Goal: Task Accomplishment & Management: Use online tool/utility

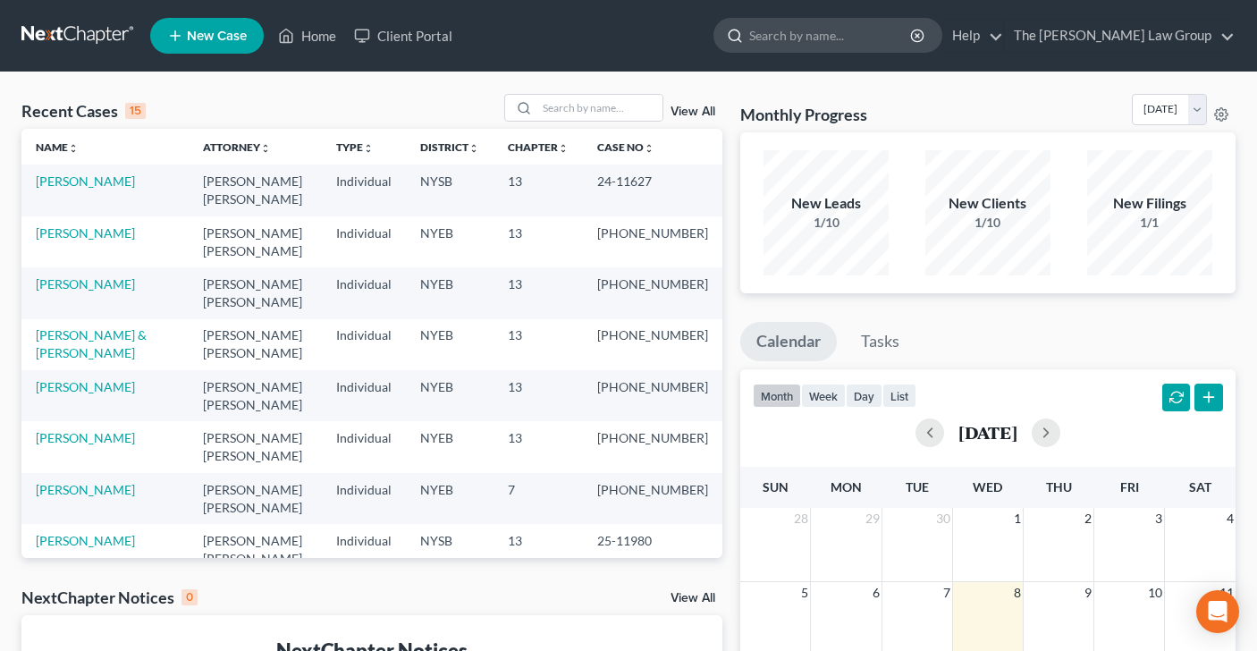
click at [885, 35] on input "search" at bounding box center [831, 35] width 164 height 33
click at [555, 110] on input "search" at bounding box center [599, 108] width 125 height 26
type input "[PERSON_NAME]"
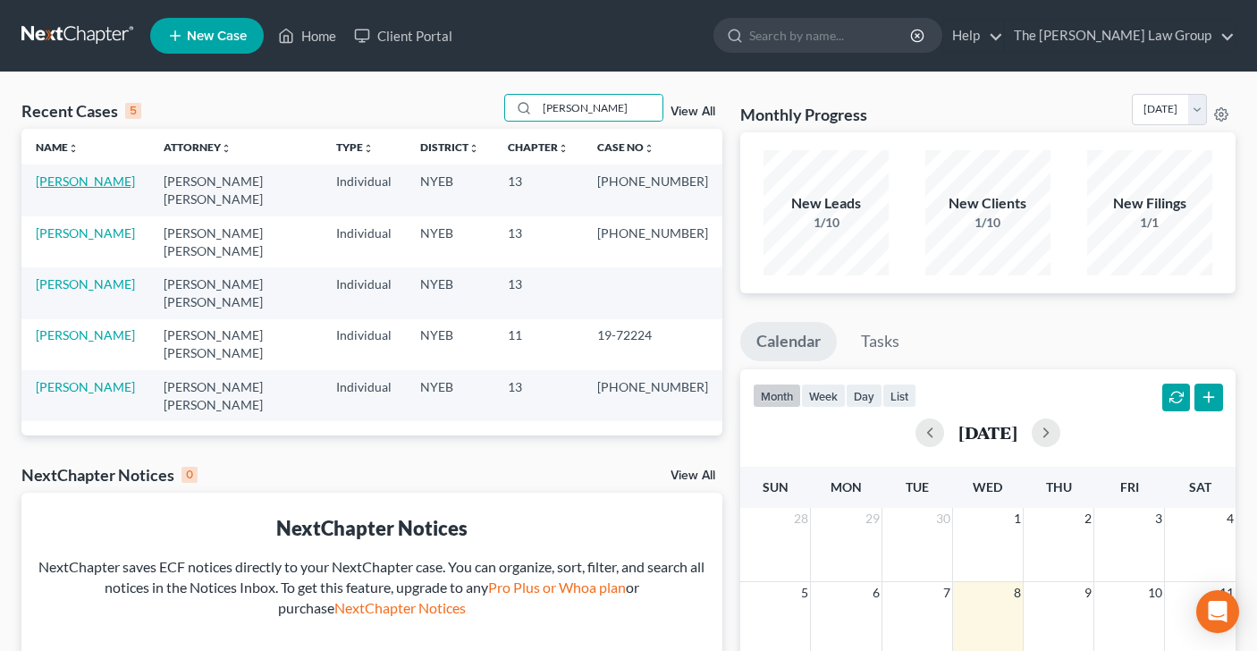
click at [97, 178] on link "[PERSON_NAME]" at bounding box center [85, 180] width 99 height 15
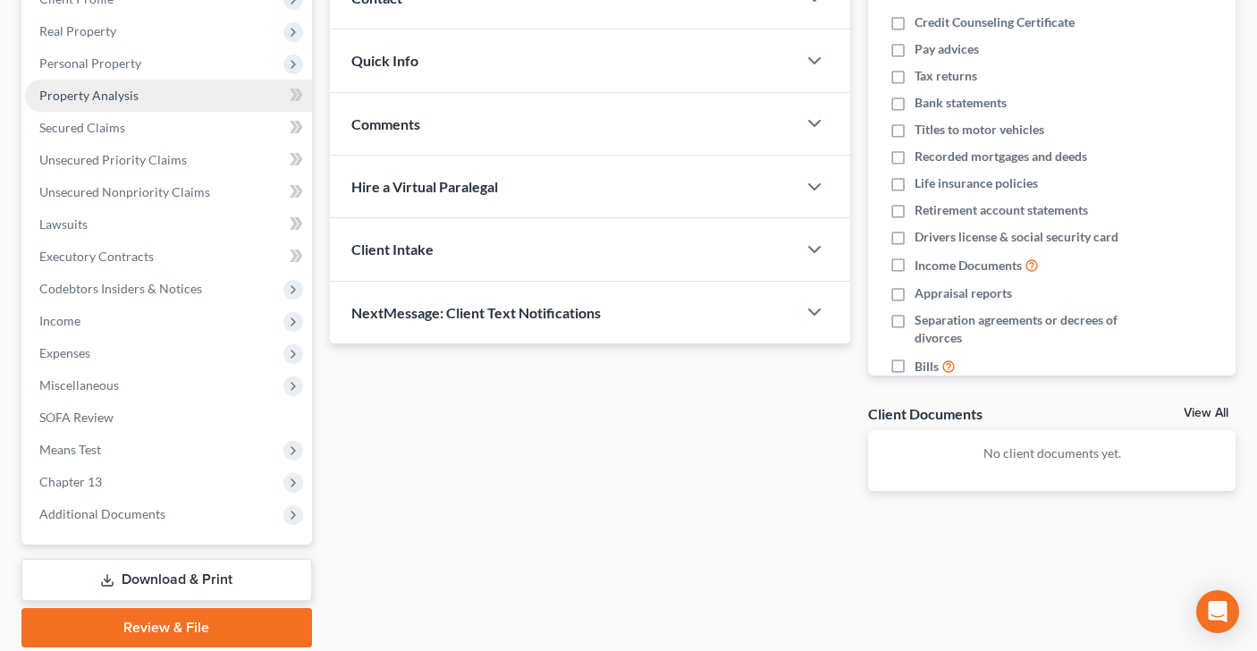
scroll to position [276, 0]
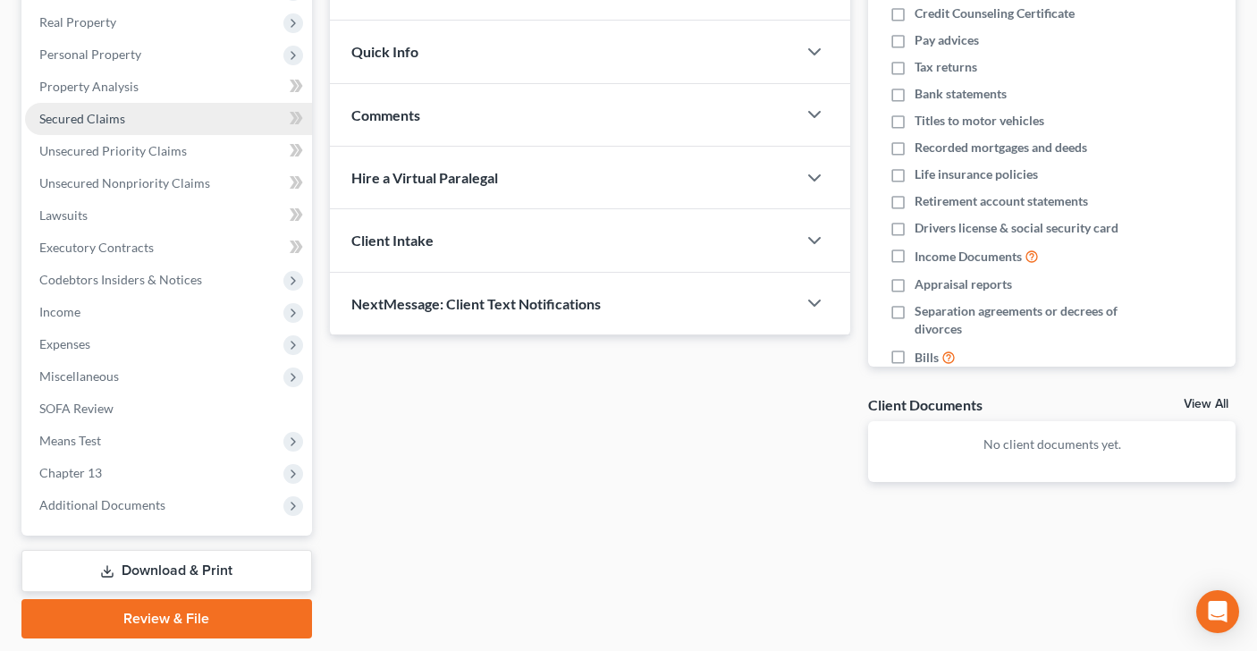
click at [142, 115] on link "Secured Claims" at bounding box center [168, 119] width 287 height 32
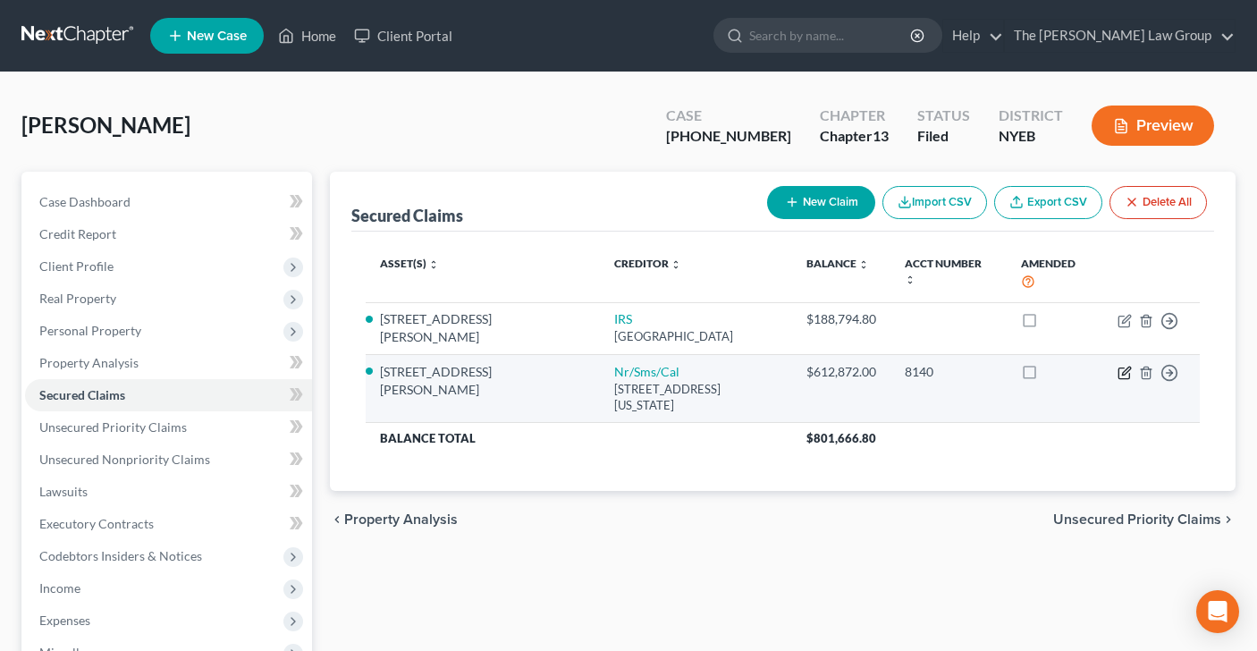
click at [1127, 374] on icon "button" at bounding box center [1125, 373] width 14 height 14
select select "39"
select select "2"
select select "0"
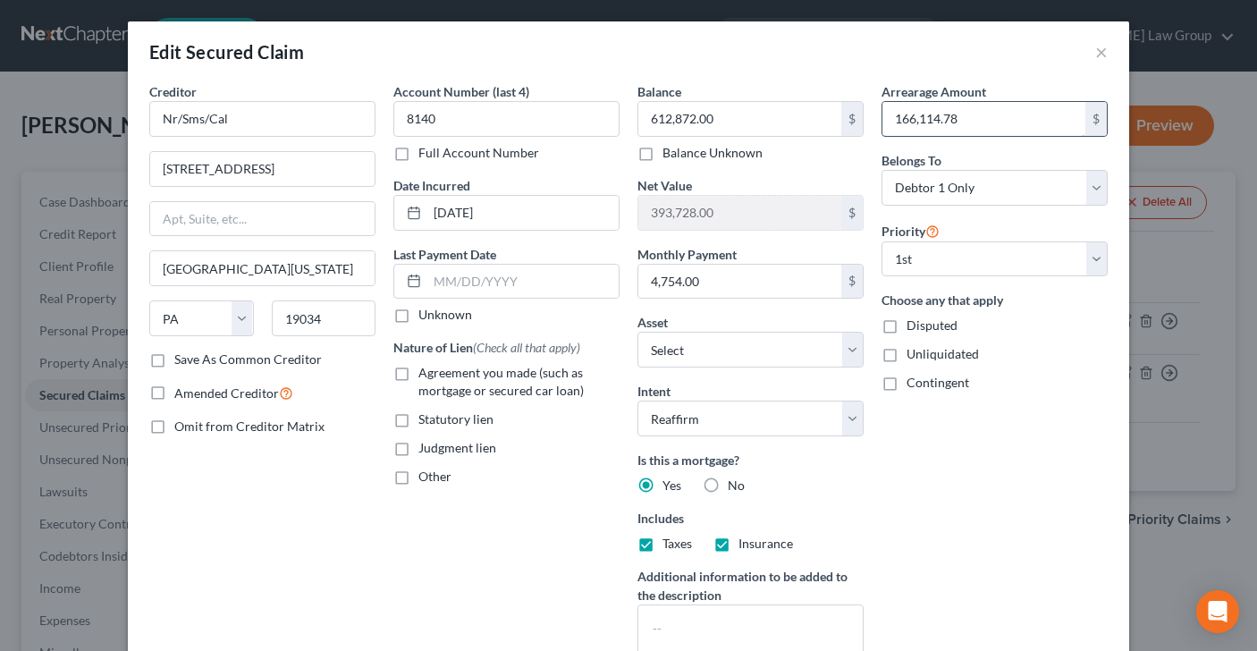
drag, startPoint x: 960, startPoint y: 122, endPoint x: 1000, endPoint y: 129, distance: 40.0
click at [1000, 129] on input "166,114.78" at bounding box center [983, 119] width 203 height 34
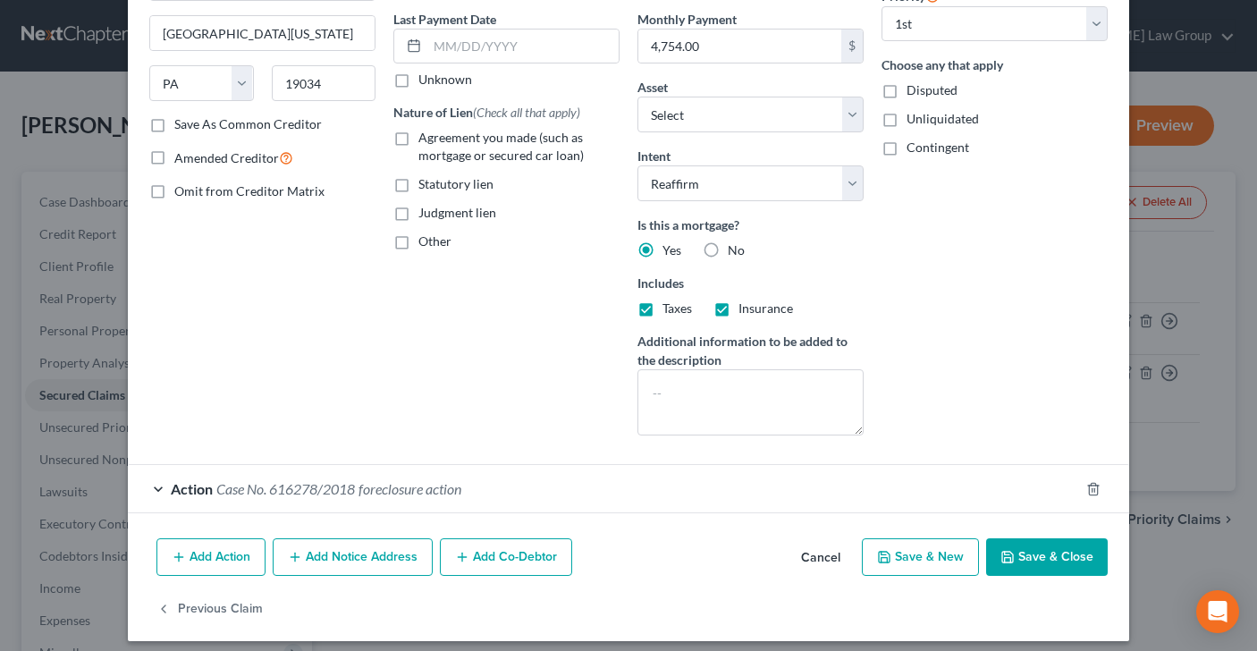
scroll to position [247, 0]
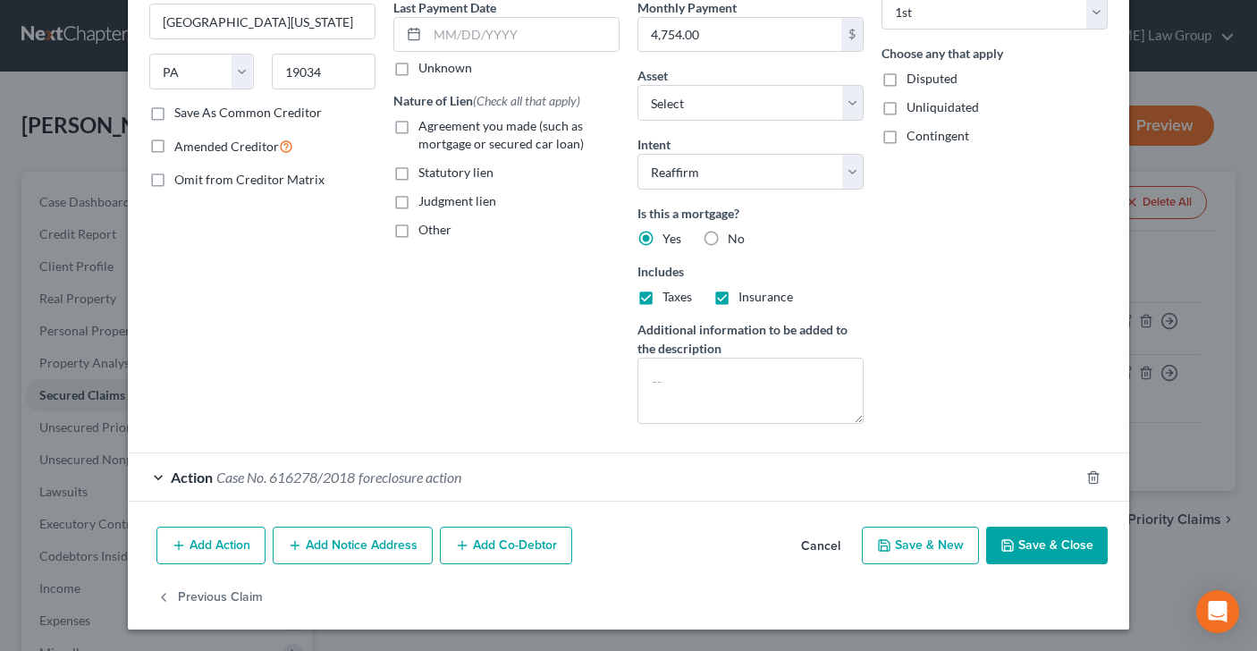
type input "189,353.93"
click at [1034, 543] on button "Save & Close" at bounding box center [1047, 546] width 122 height 38
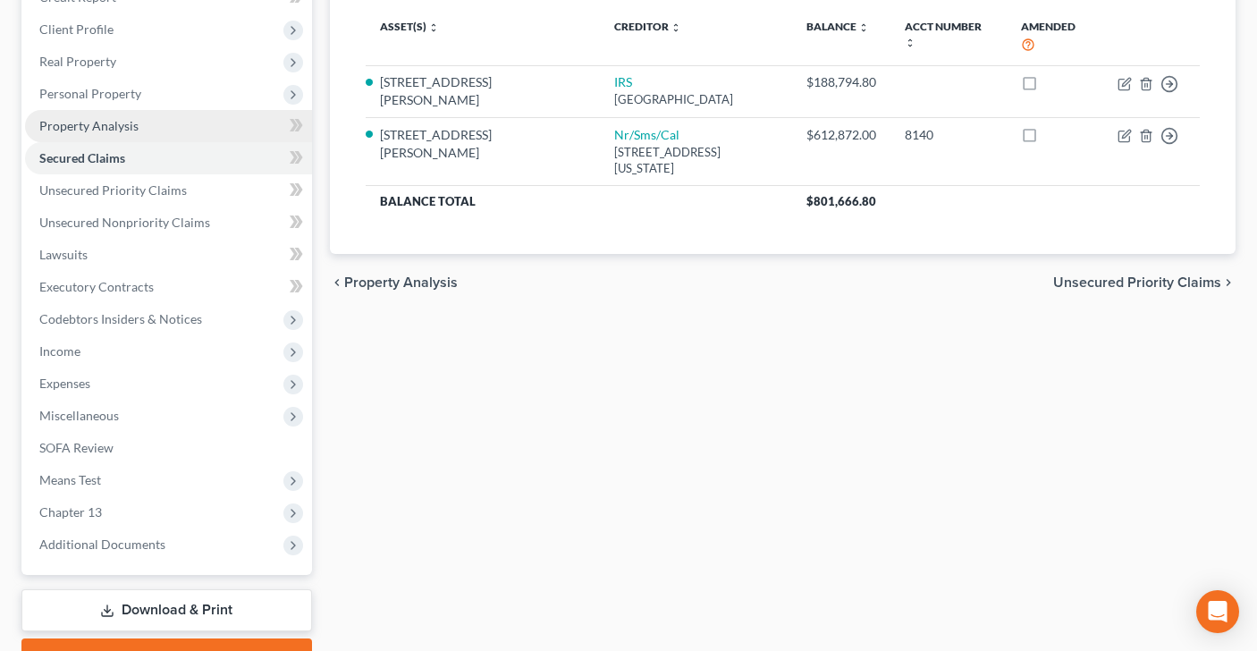
scroll to position [330, 0]
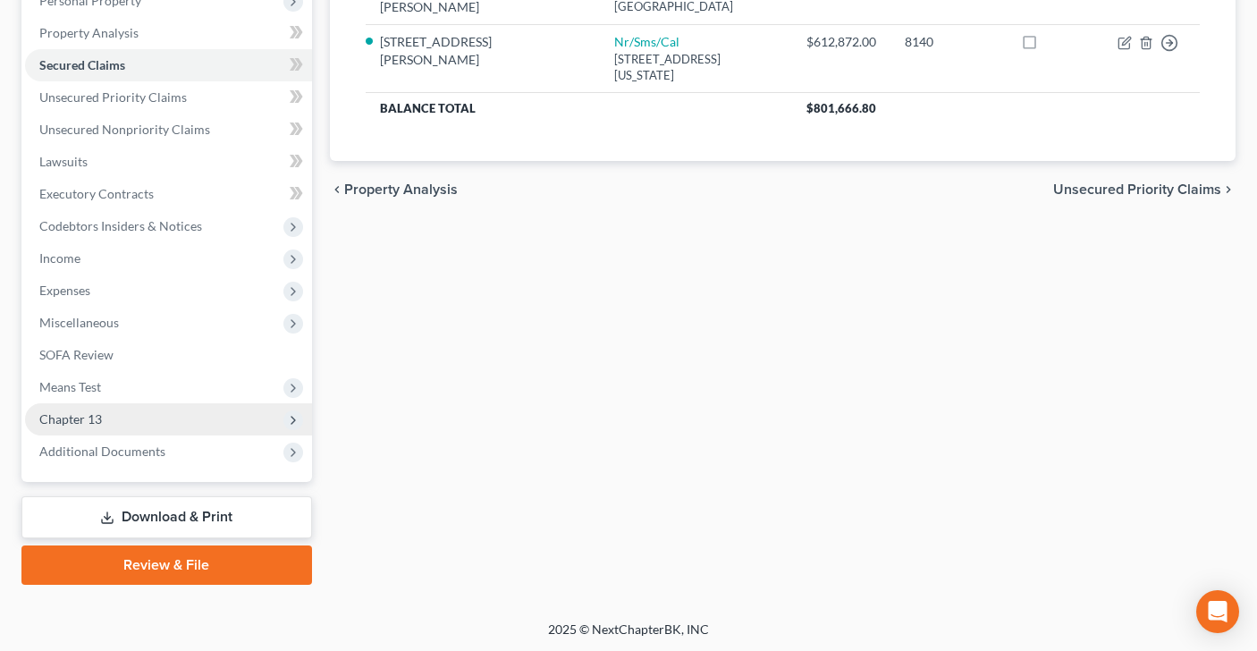
click at [180, 410] on span "Chapter 13" at bounding box center [168, 419] width 287 height 32
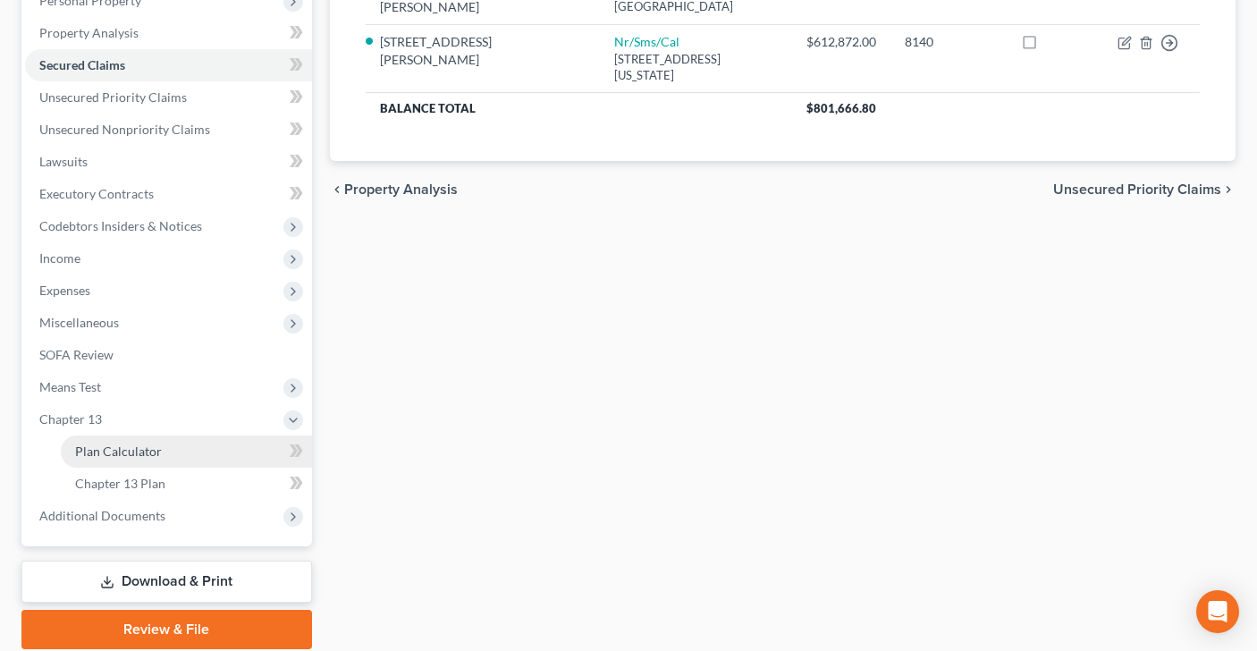
click at [191, 447] on link "Plan Calculator" at bounding box center [186, 451] width 251 height 32
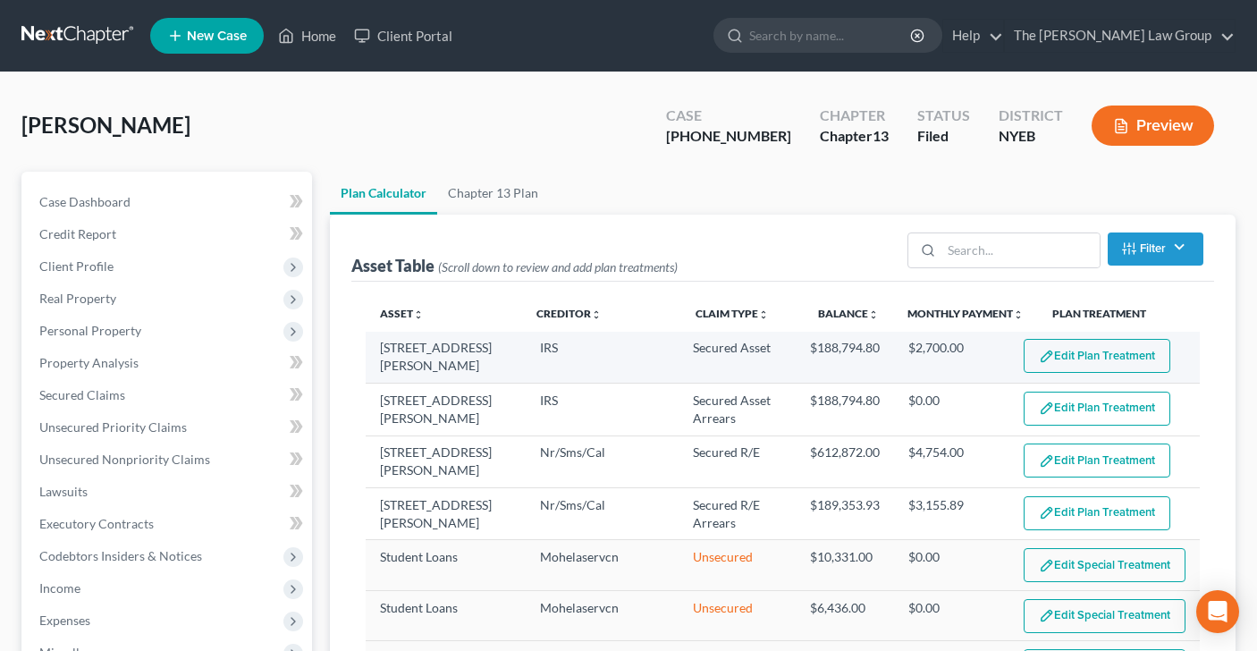
select select "59"
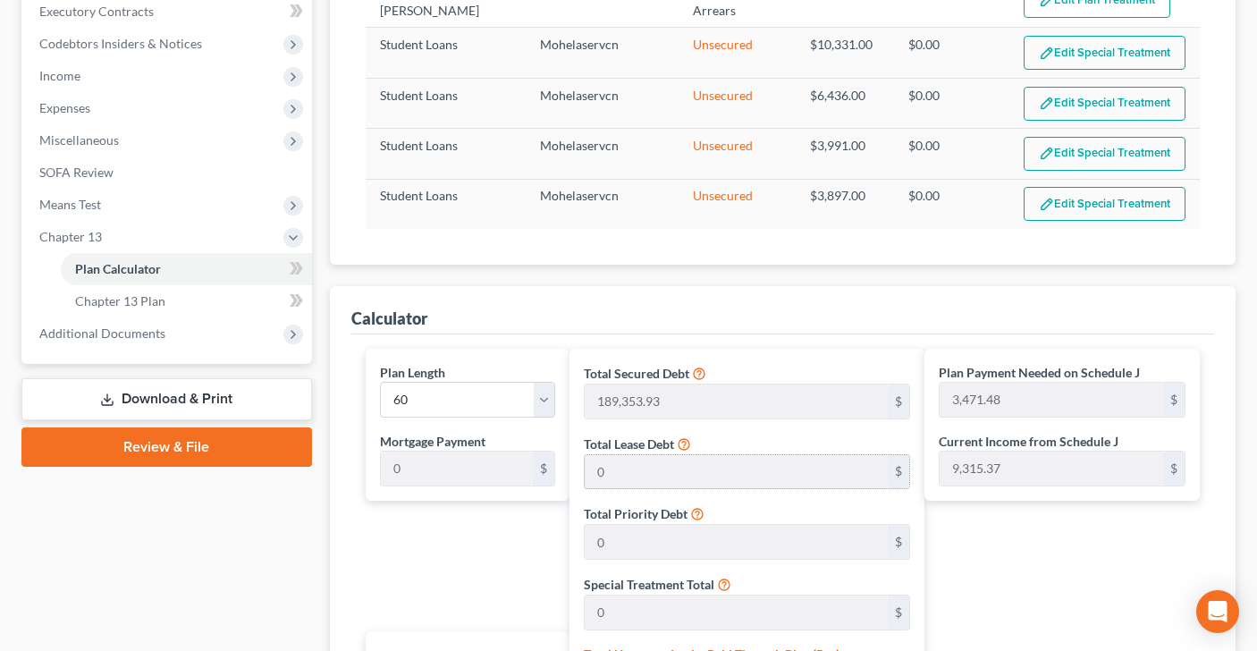
scroll to position [514, 0]
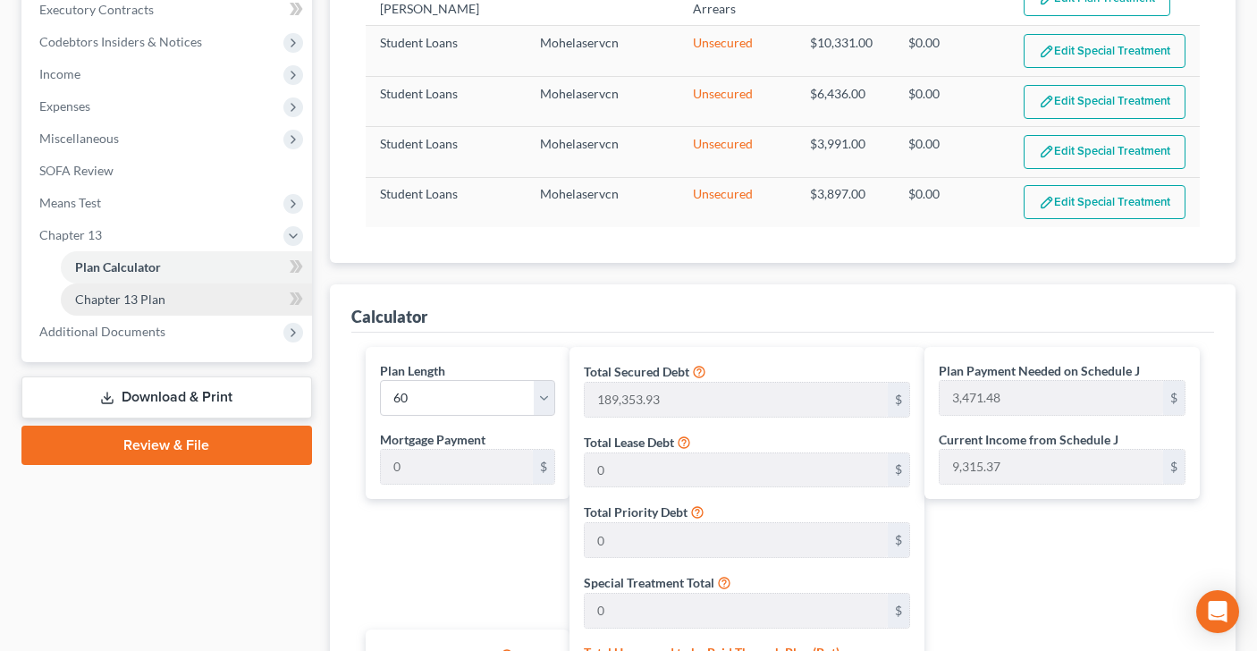
click at [260, 296] on link "Chapter 13 Plan" at bounding box center [186, 299] width 251 height 32
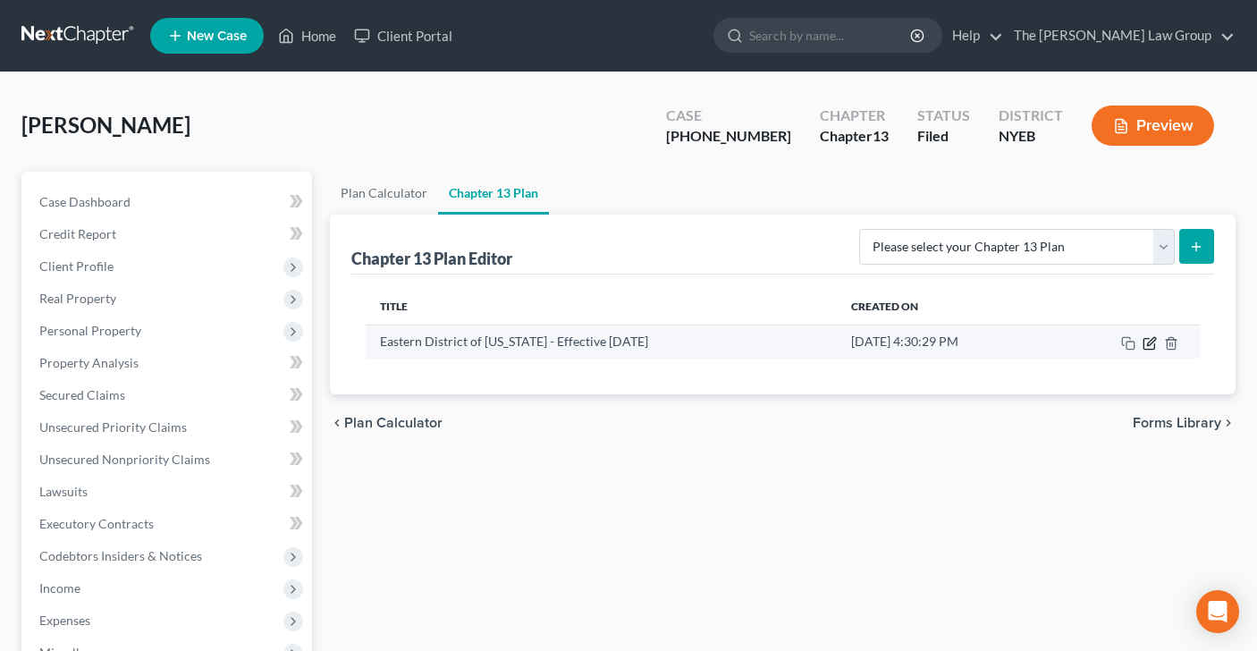
click at [1153, 342] on icon "button" at bounding box center [1150, 343] width 14 height 14
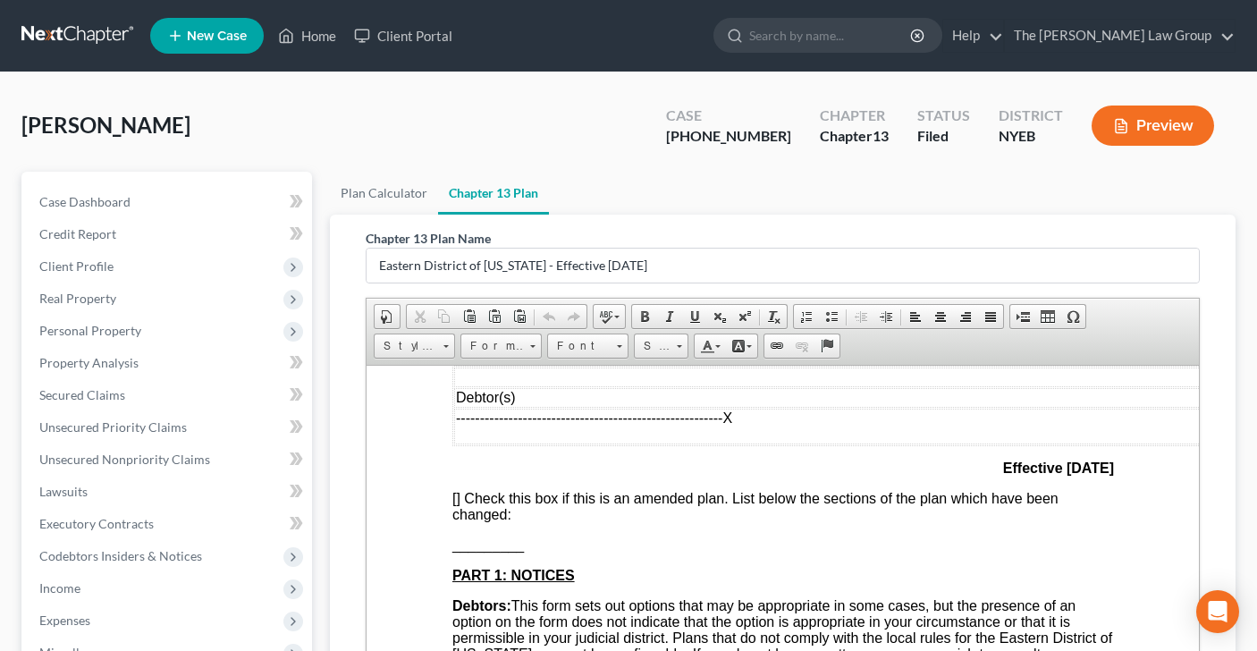
scroll to position [192, 0]
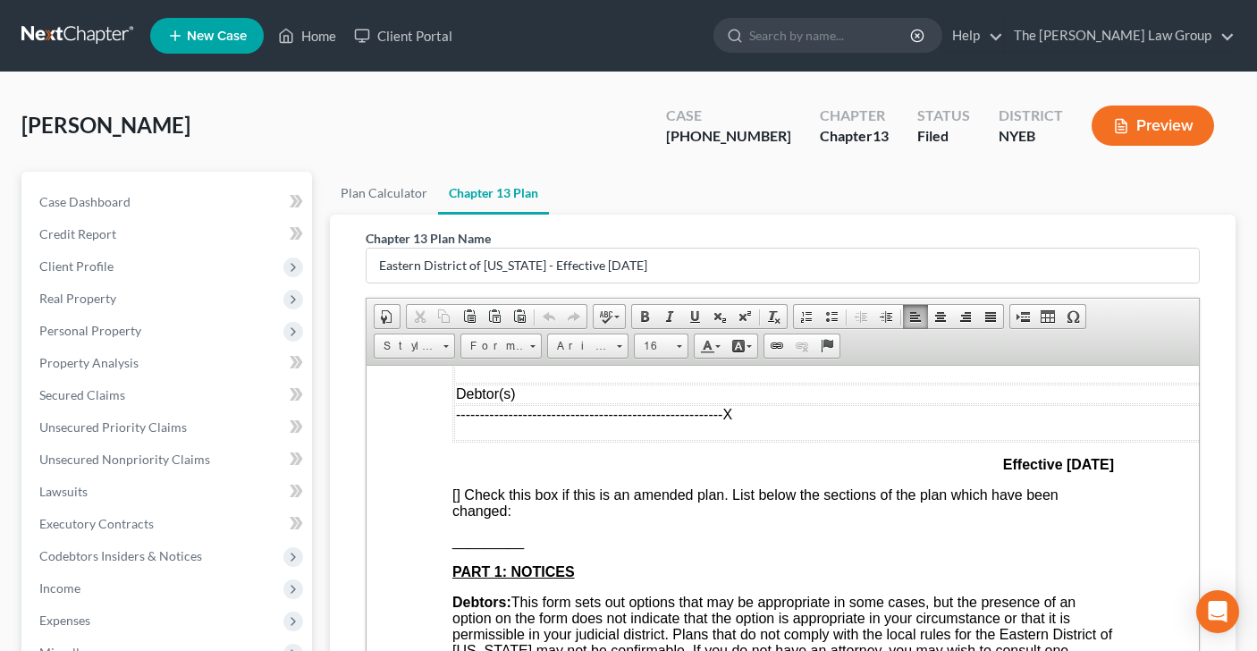
click at [457, 502] on span "[]" at bounding box center [456, 493] width 8 height 15
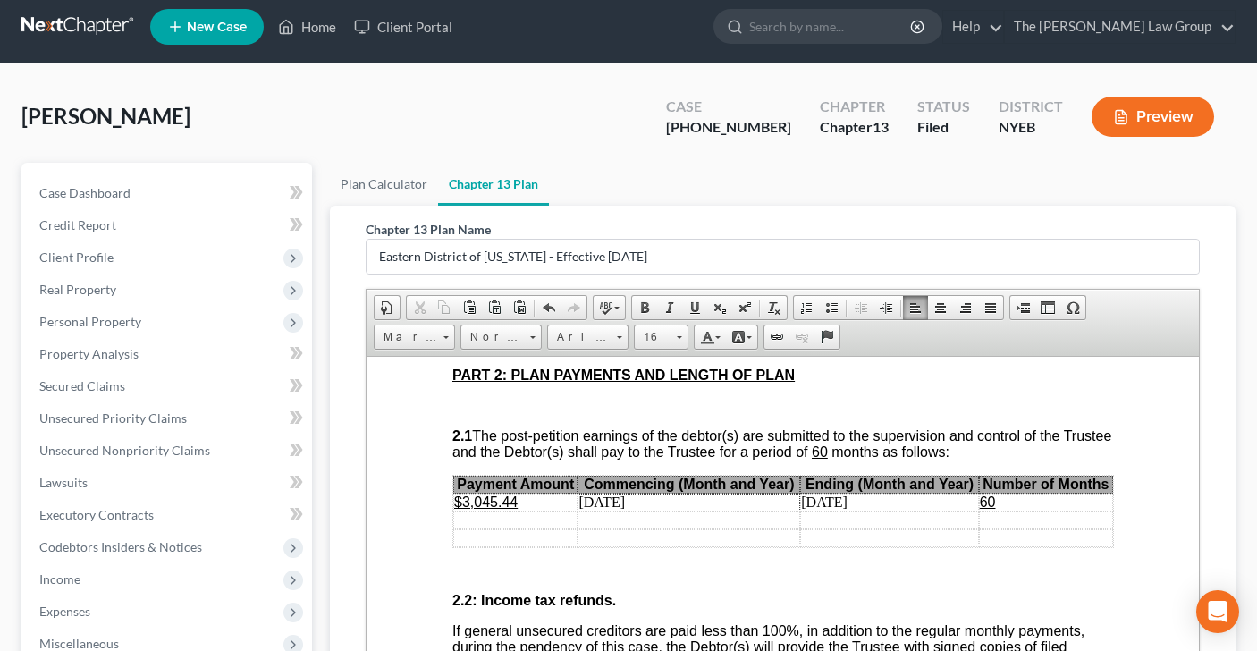
scroll to position [1089, 0]
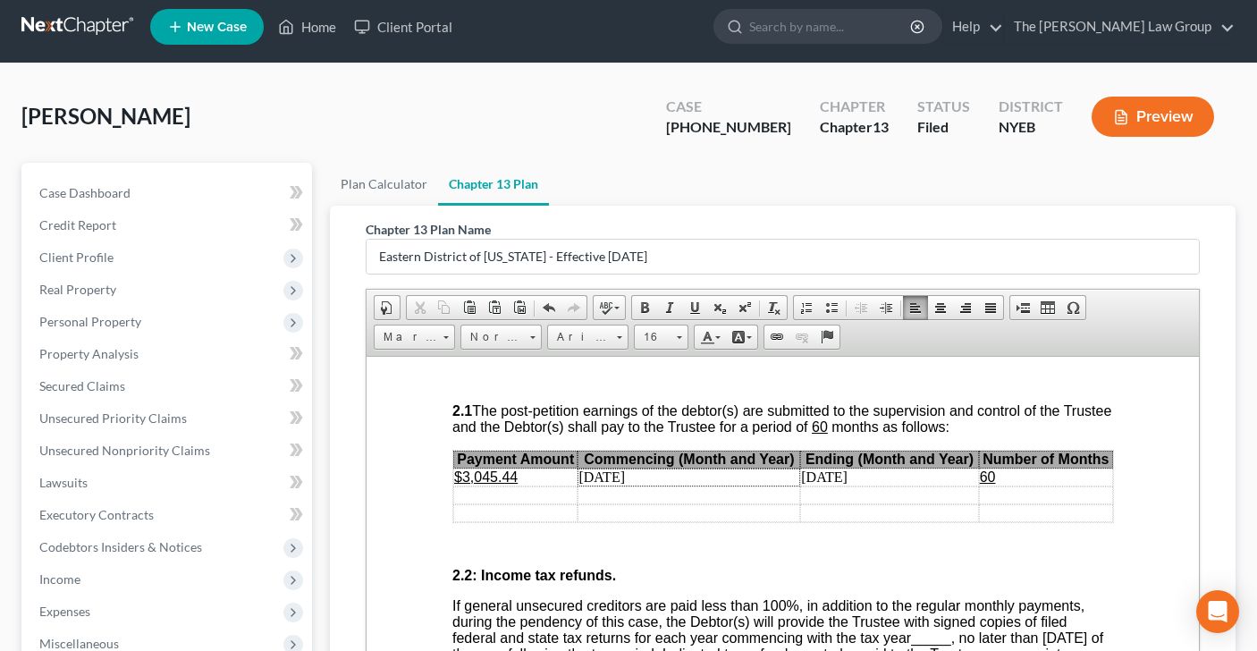
drag, startPoint x: 460, startPoint y: 533, endPoint x: 489, endPoint y: 538, distance: 30.0
click at [460, 503] on td at bounding box center [514, 495] width 124 height 18
click at [616, 503] on td at bounding box center [688, 495] width 223 height 18
click at [853, 503] on td at bounding box center [888, 495] width 178 height 18
drag, startPoint x: 808, startPoint y: 516, endPoint x: 882, endPoint y: 514, distance: 73.3
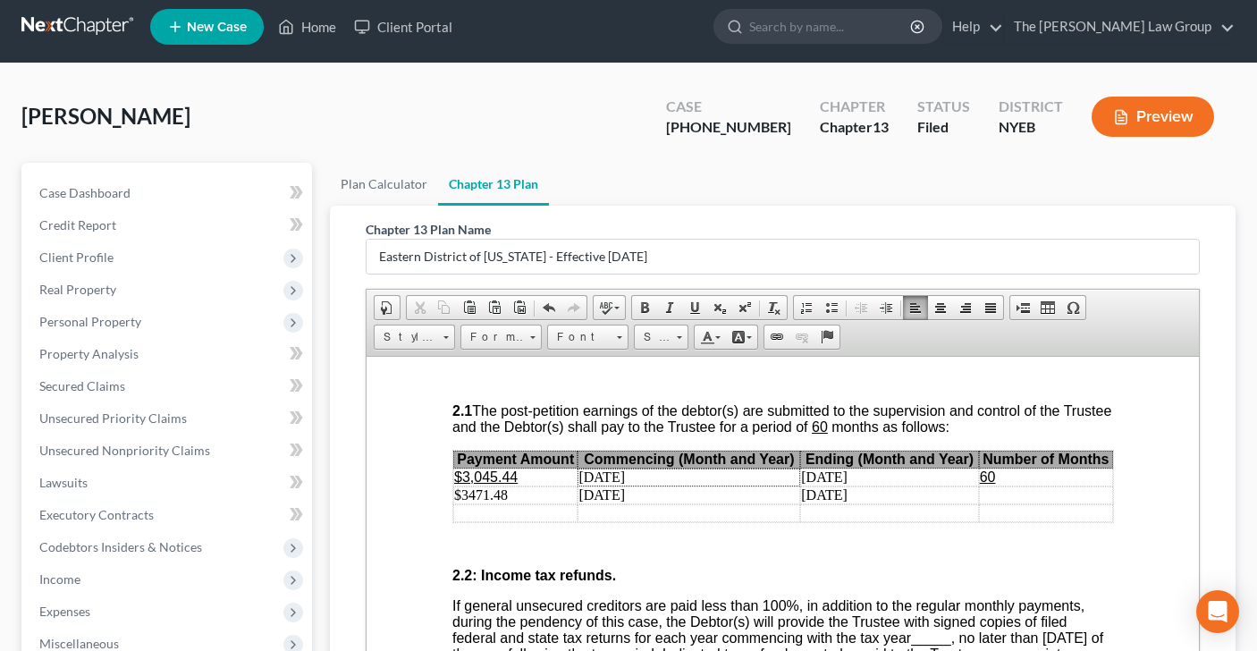
click at [882, 486] on td "[DATE]" at bounding box center [888, 477] width 178 height 18
drag, startPoint x: 1009, startPoint y: 514, endPoint x: 974, endPoint y: 515, distance: 34.9
click at [974, 486] on tr "$3,045.44 [DATE] [DATE] 60" at bounding box center [782, 477] width 660 height 18
click at [995, 486] on td at bounding box center [1045, 477] width 134 height 18
click at [996, 503] on td at bounding box center [1045, 495] width 134 height 18
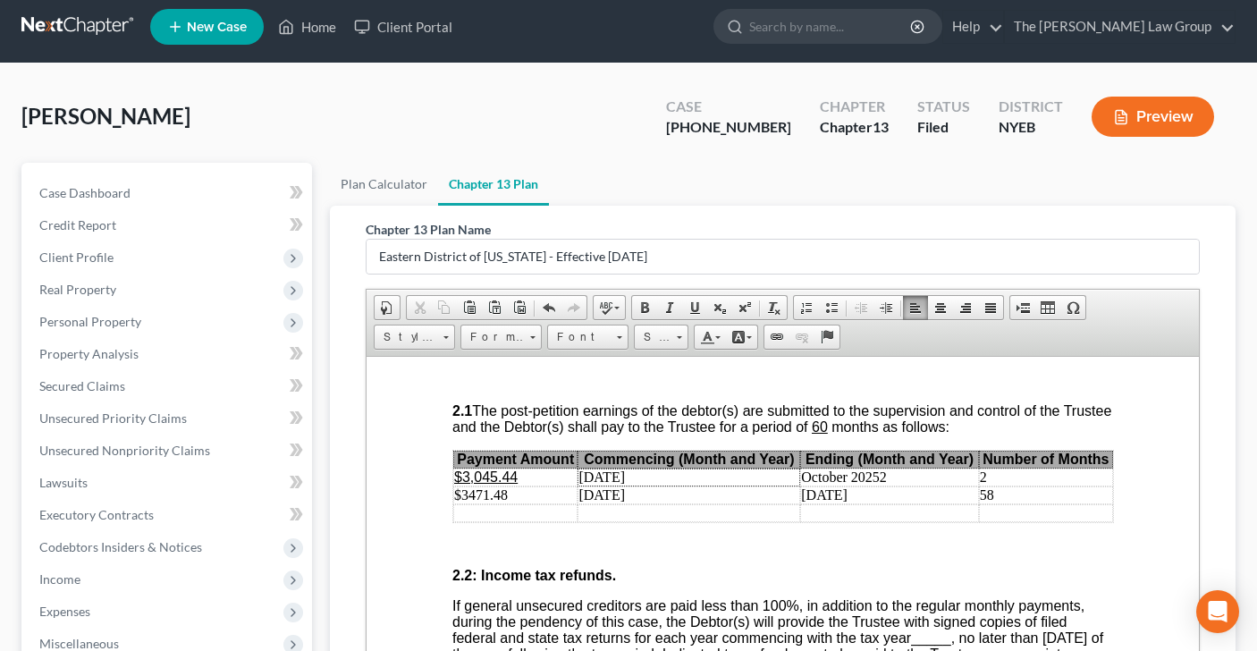
click at [882, 486] on td "October 20252" at bounding box center [888, 477] width 178 height 18
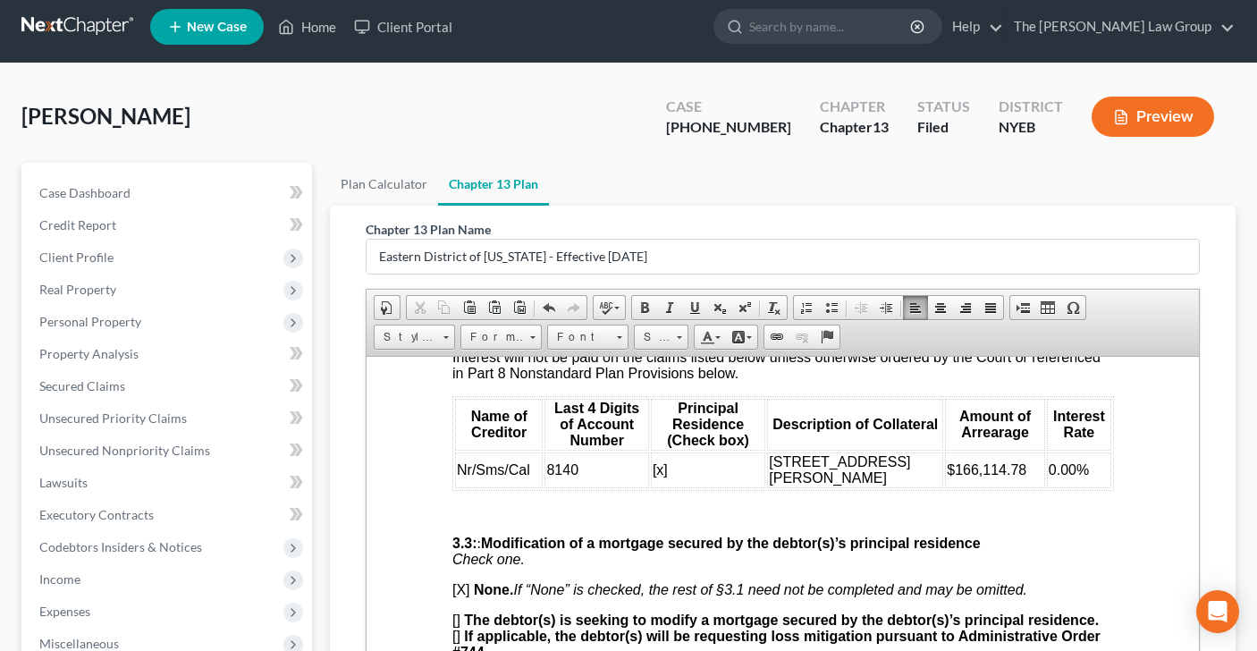
scroll to position [2202, 0]
drag, startPoint x: 947, startPoint y: 528, endPoint x: 1012, endPoint y: 528, distance: 65.3
click at [1012, 486] on td "$166,114.78" at bounding box center [994, 469] width 100 height 36
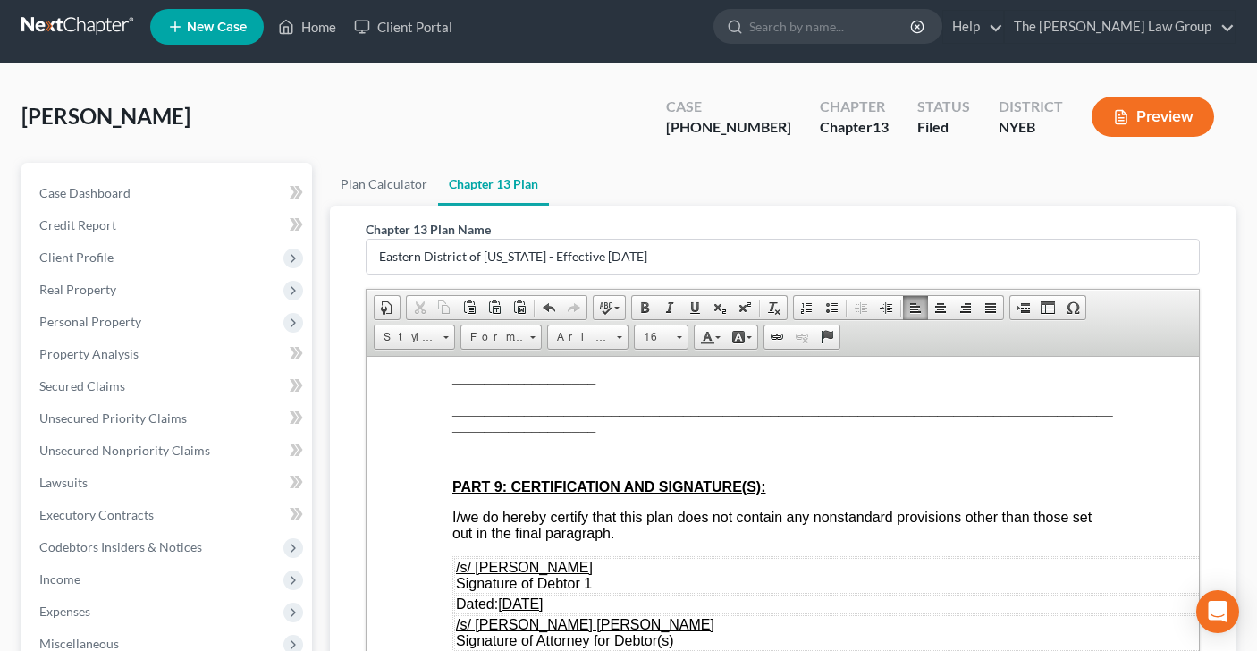
scroll to position [10, 0]
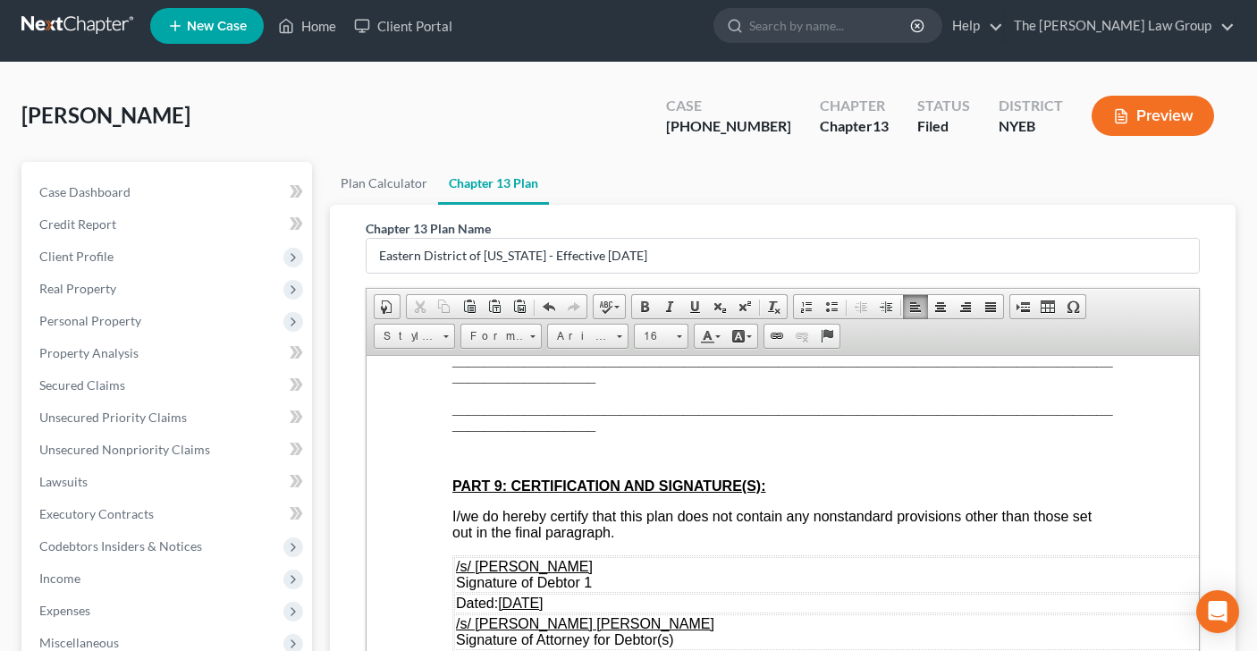
drag, startPoint x: 511, startPoint y: 600, endPoint x: 496, endPoint y: 603, distance: 14.6
click at [511, 600] on u "[DATE]" at bounding box center [519, 602] width 45 height 15
drag, startPoint x: 502, startPoint y: 602, endPoint x: 517, endPoint y: 602, distance: 15.2
click at [517, 602] on u "[DATE]" at bounding box center [519, 602] width 45 height 15
drag, startPoint x: 524, startPoint y: 602, endPoint x: 535, endPoint y: 601, distance: 10.8
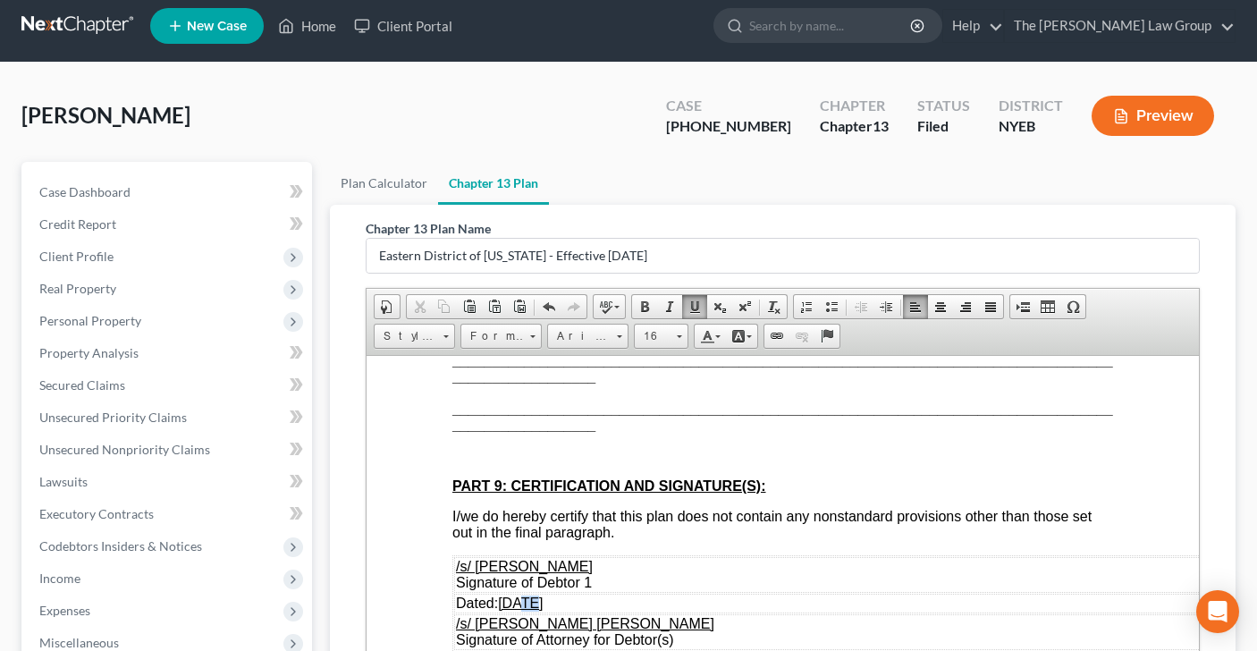
click at [535, 601] on u "[DATE]" at bounding box center [519, 602] width 45 height 15
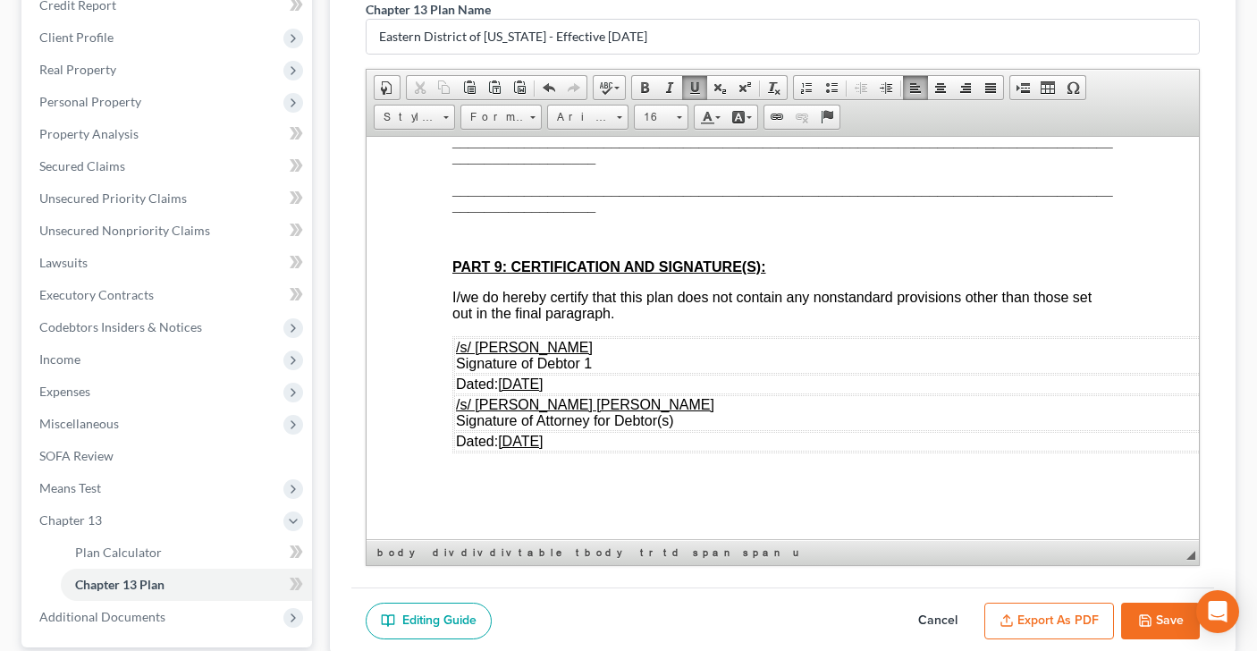
scroll to position [264, 0]
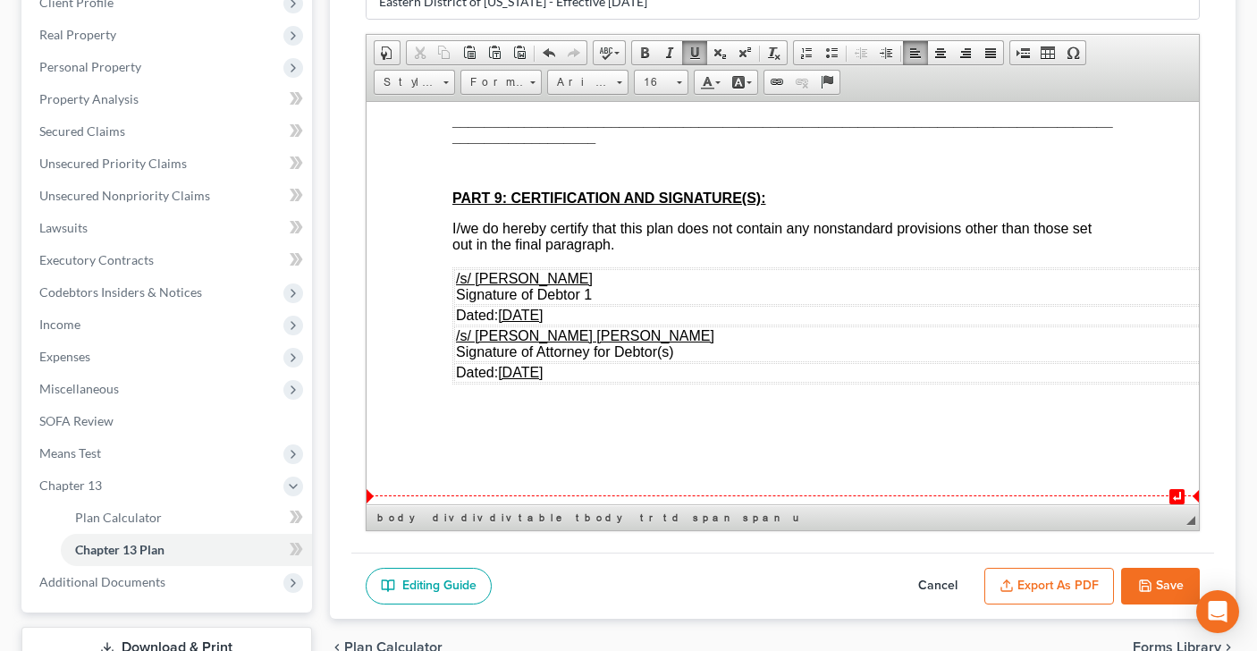
click at [508, 379] on span "[DATE]" at bounding box center [519, 371] width 45 height 15
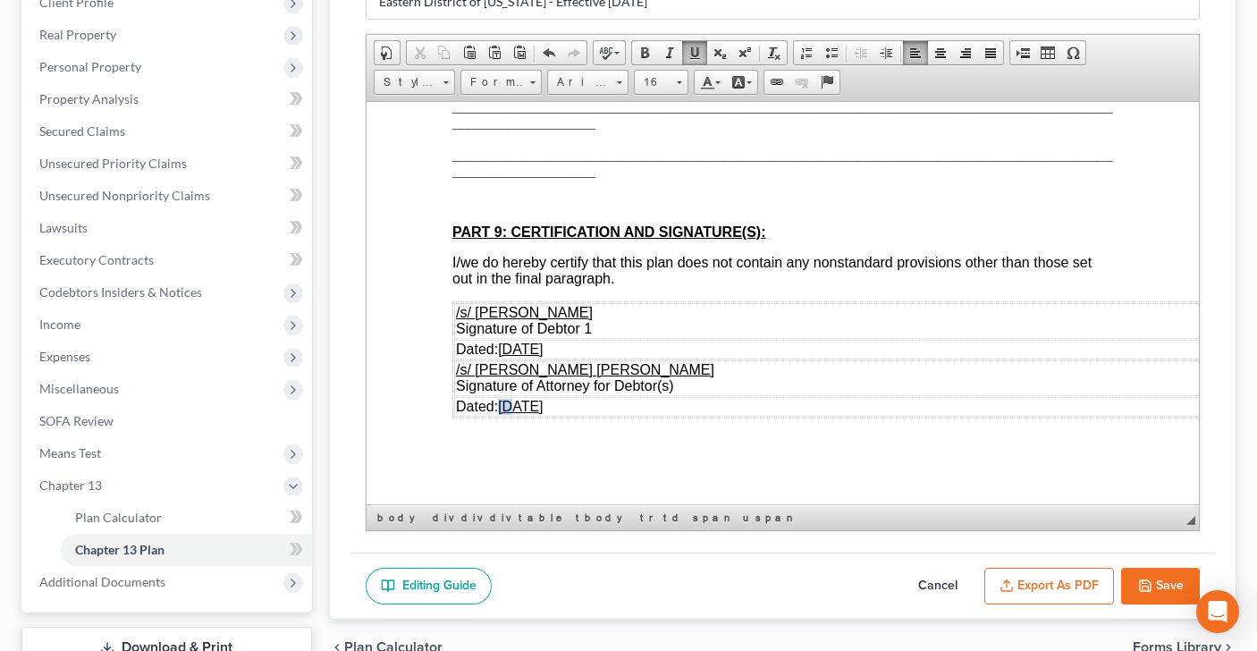
drag, startPoint x: 499, startPoint y: 407, endPoint x: 517, endPoint y: 403, distance: 18.2
click at [517, 404] on span "Dated: [DATE]" at bounding box center [499, 405] width 88 height 15
drag, startPoint x: 519, startPoint y: 405, endPoint x: 530, endPoint y: 405, distance: 10.7
click at [530, 405] on span "/12/2025" at bounding box center [540, 405] width 55 height 15
click at [1031, 577] on button "Export as PDF" at bounding box center [1049, 587] width 130 height 38
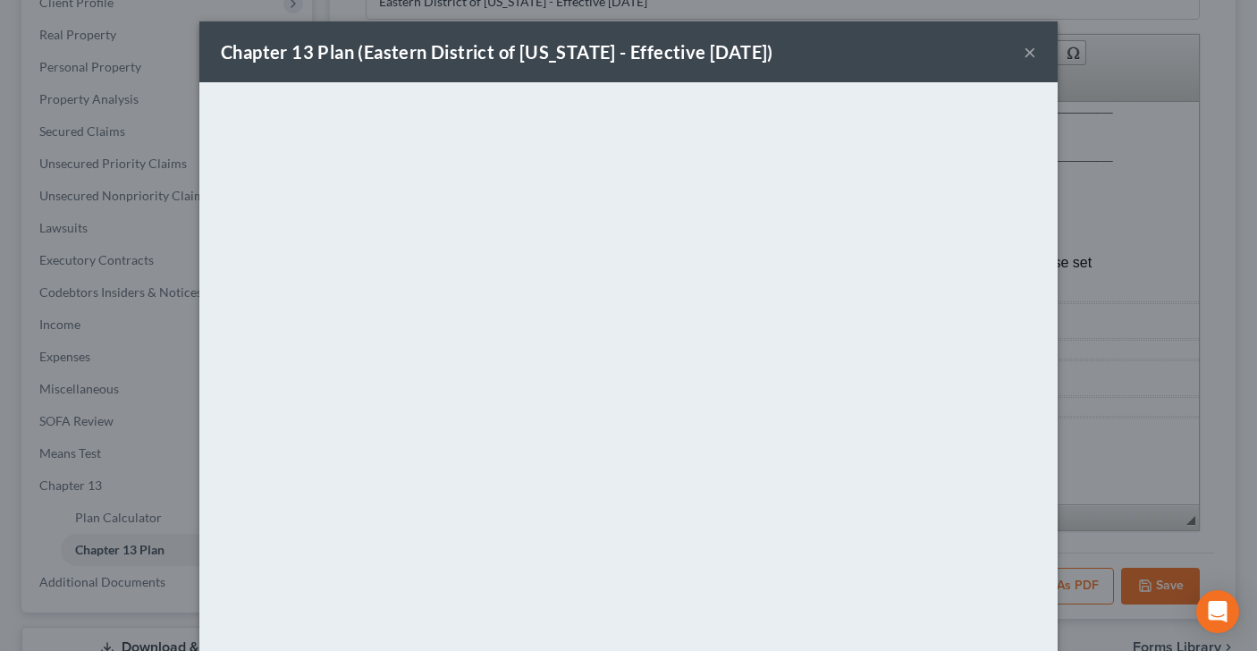
click at [1031, 55] on button "×" at bounding box center [1030, 51] width 13 height 21
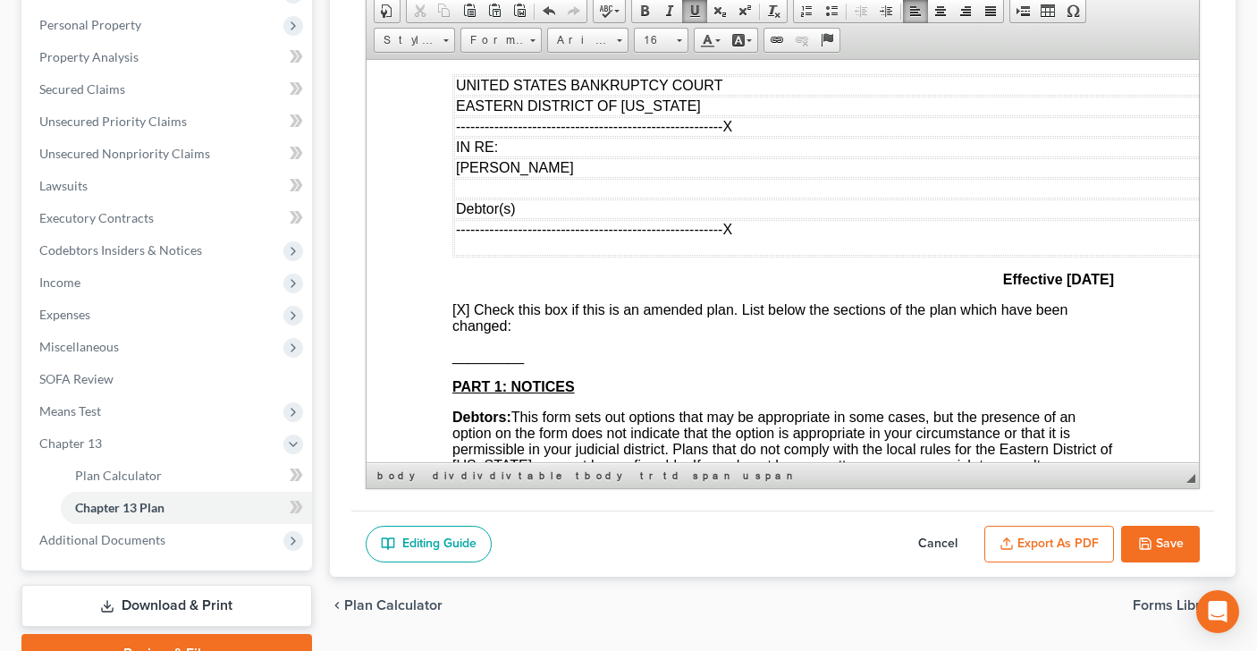
scroll to position [72, 0]
click at [548, 330] on p "[X] Check this box if this is an amended plan. List below the sections of the p…" at bounding box center [783, 316] width 662 height 32
click at [1041, 552] on button "Export as PDF" at bounding box center [1049, 545] width 130 height 38
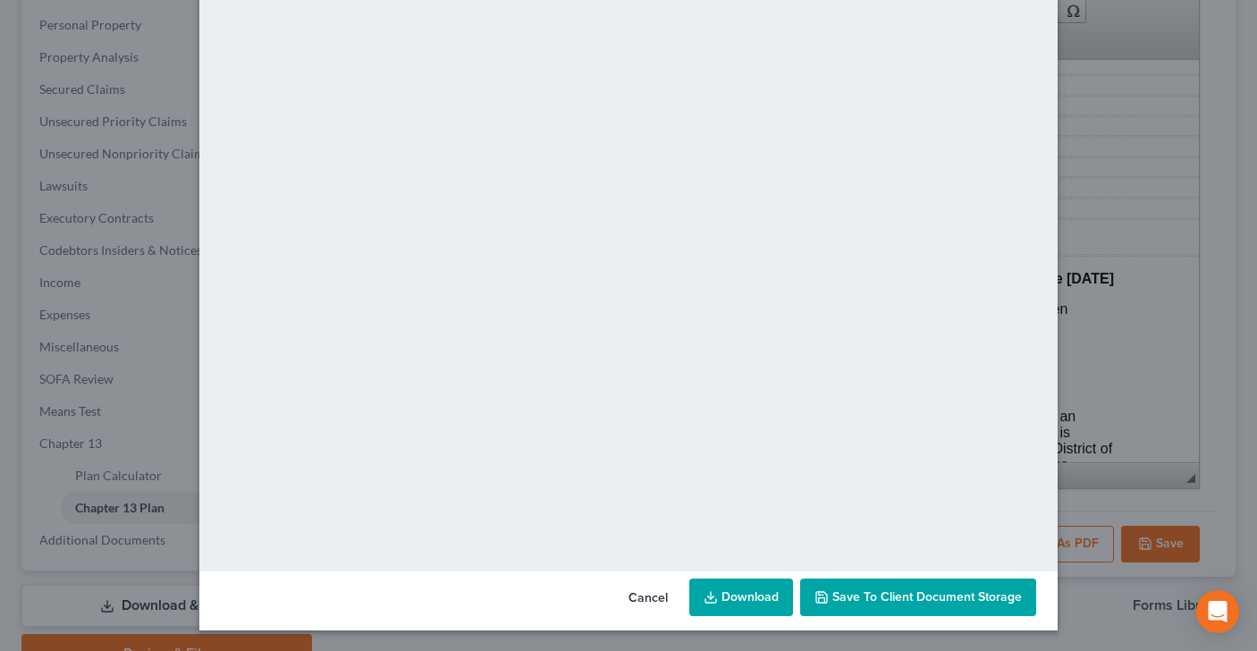
scroll to position [0, 0]
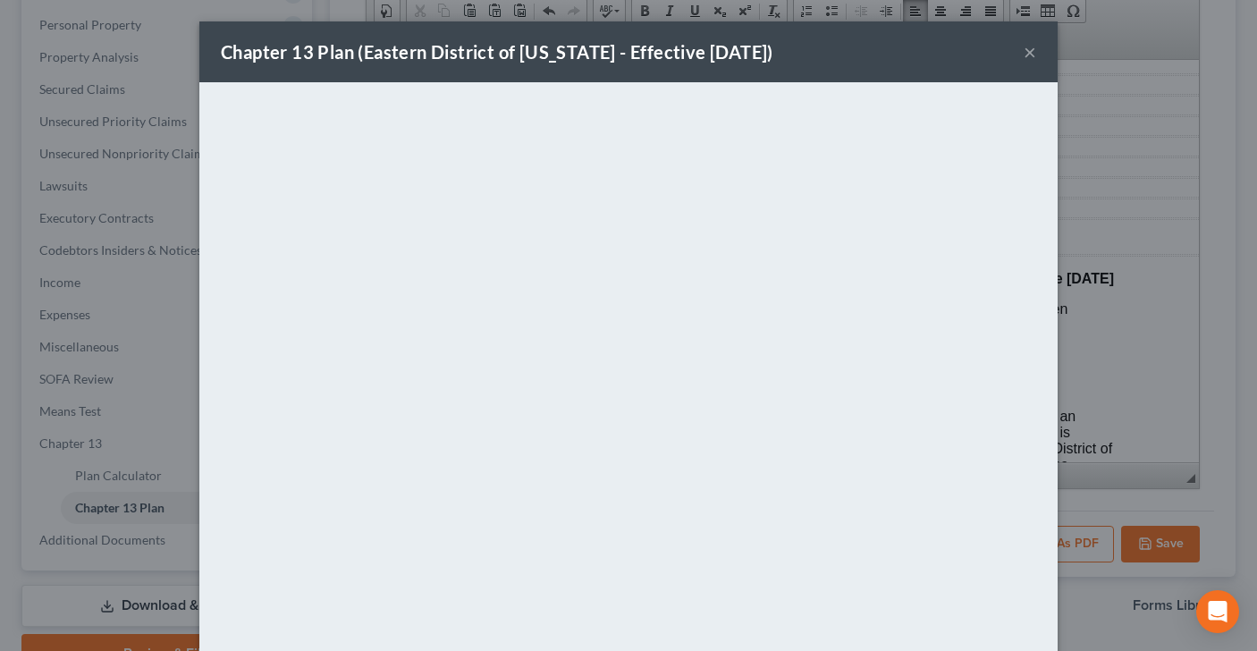
click at [1035, 54] on button "×" at bounding box center [1030, 51] width 13 height 21
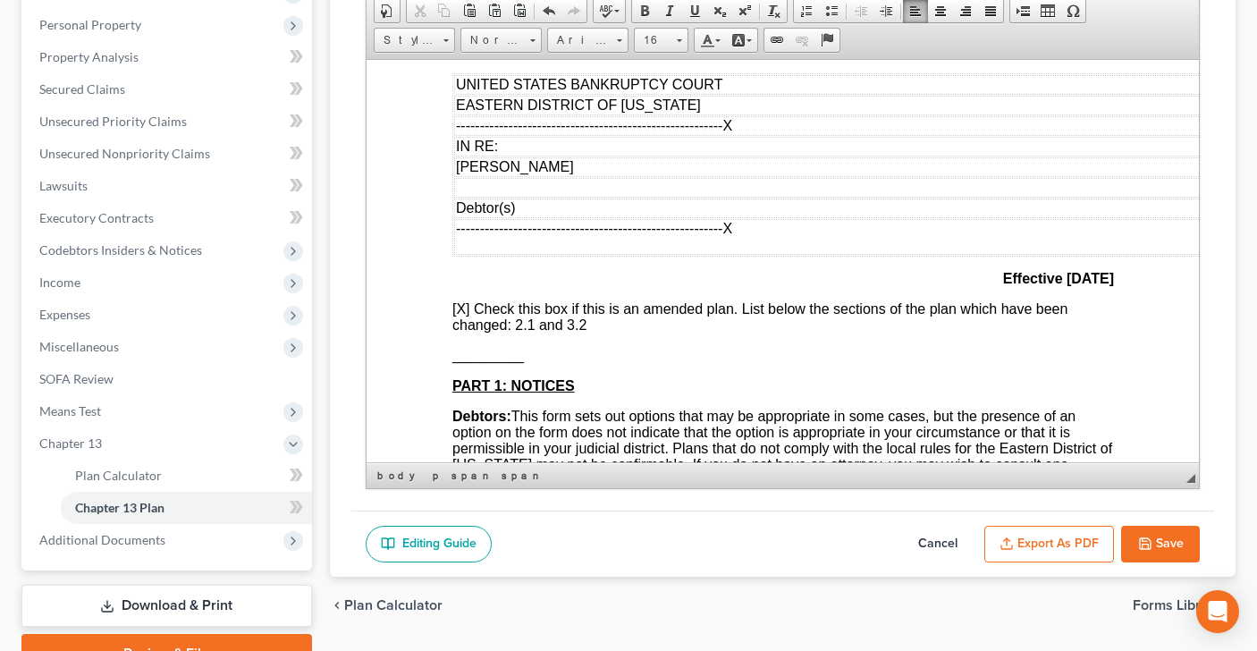
click at [1157, 543] on button "Save" at bounding box center [1160, 545] width 79 height 38
